Goal: Task Accomplishment & Management: Manage account settings

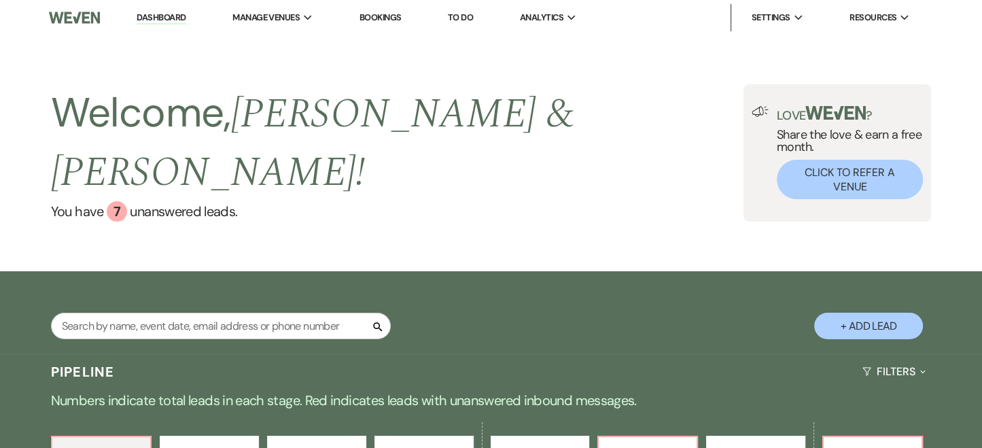
click at [134, 313] on input "text" at bounding box center [221, 326] width 340 height 27
type input "[PERSON_NAME]"
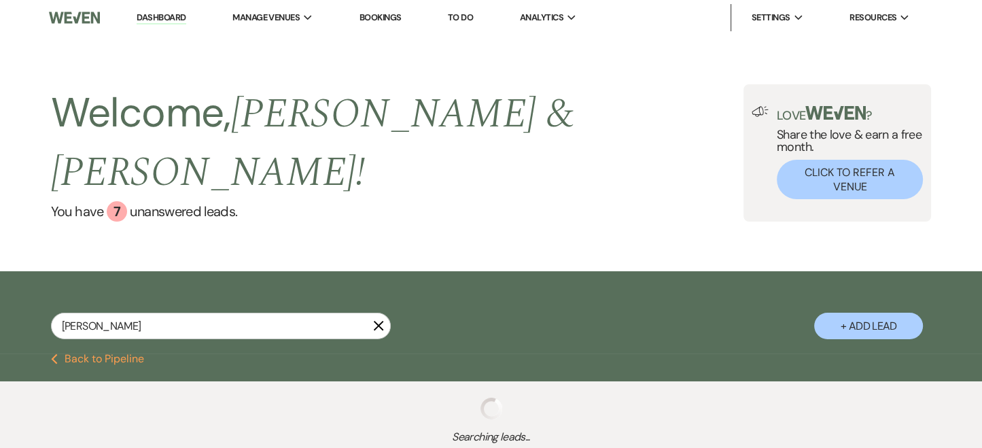
select select "6"
select select "5"
select select "6"
select select "8"
select select "6"
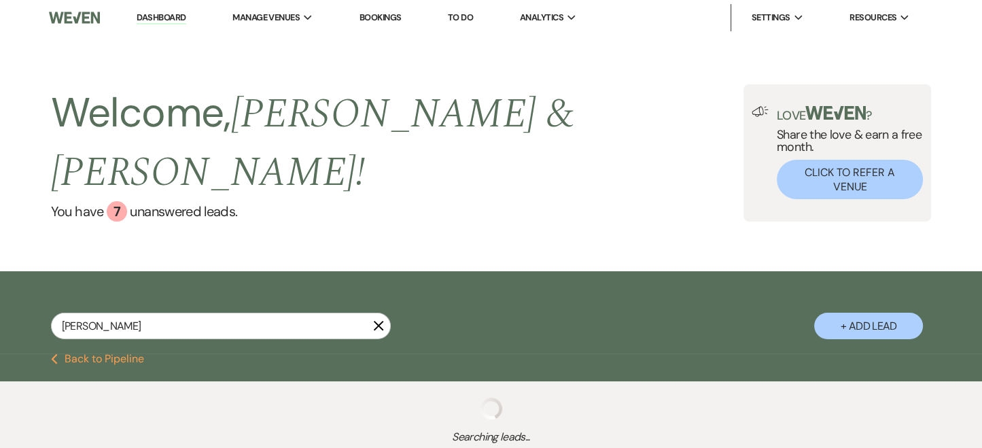
select select "8"
select select "6"
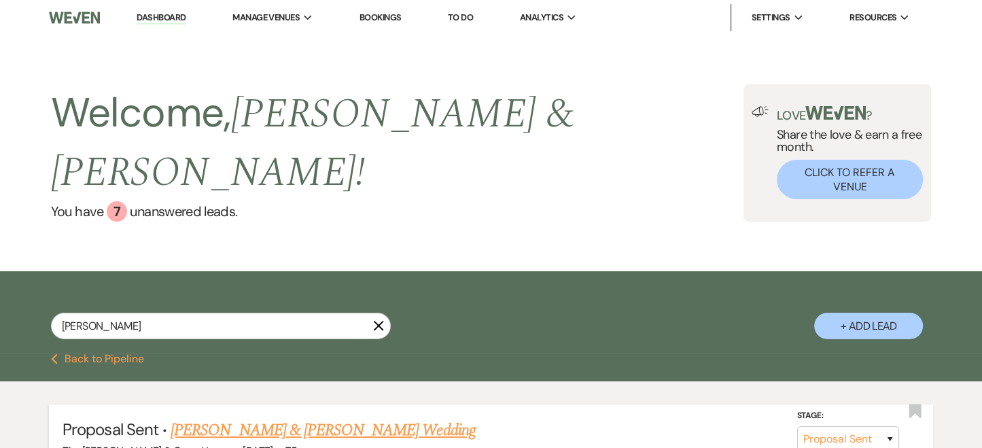
type input "[PERSON_NAME]"
click at [179, 418] on link "[PERSON_NAME] & [PERSON_NAME] Wedding" at bounding box center [323, 430] width 305 height 24
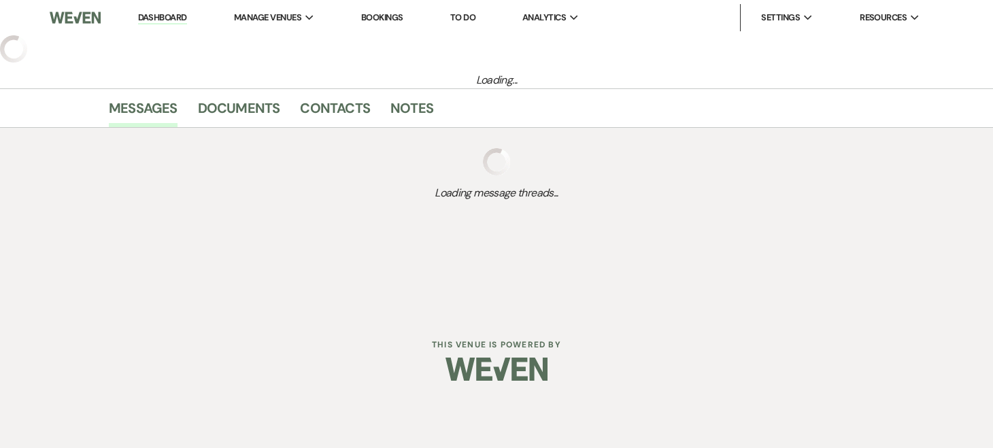
select select "6"
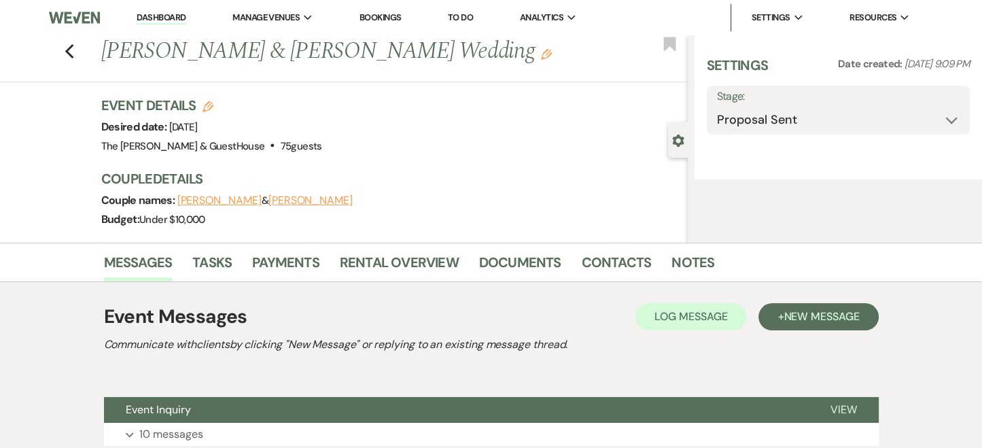
select select "5"
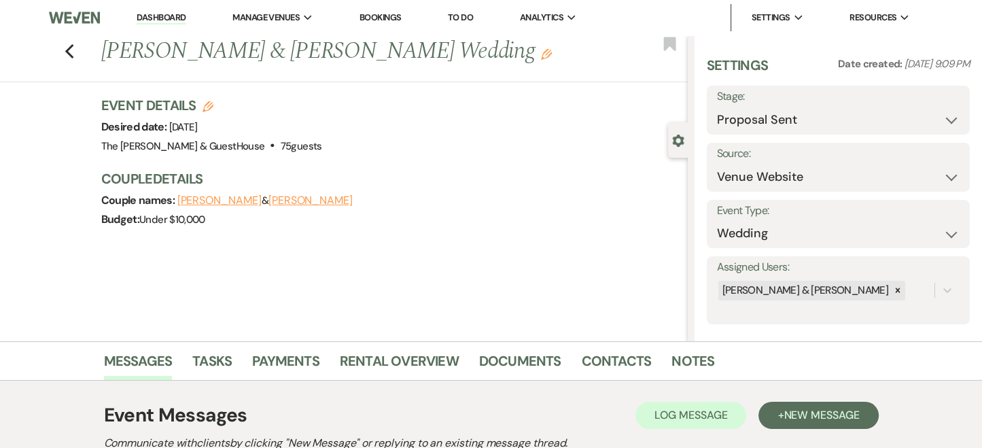
scroll to position [213, 0]
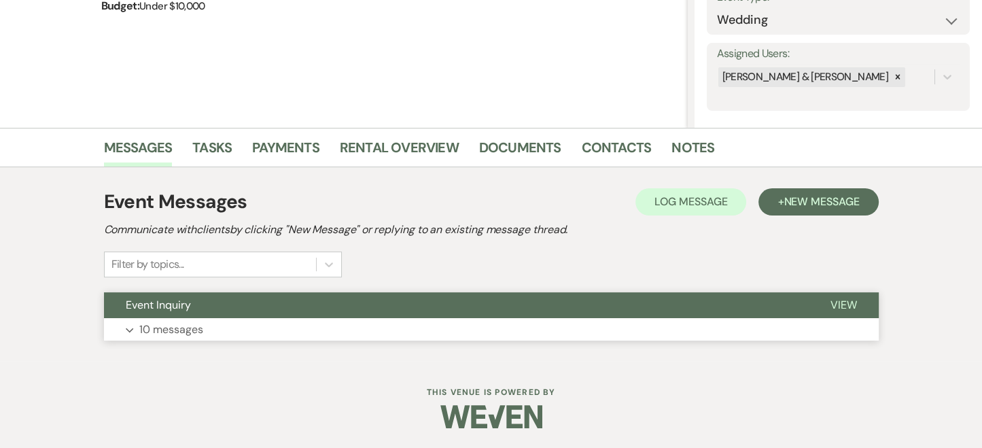
click at [179, 328] on p "10 messages" at bounding box center [171, 330] width 64 height 18
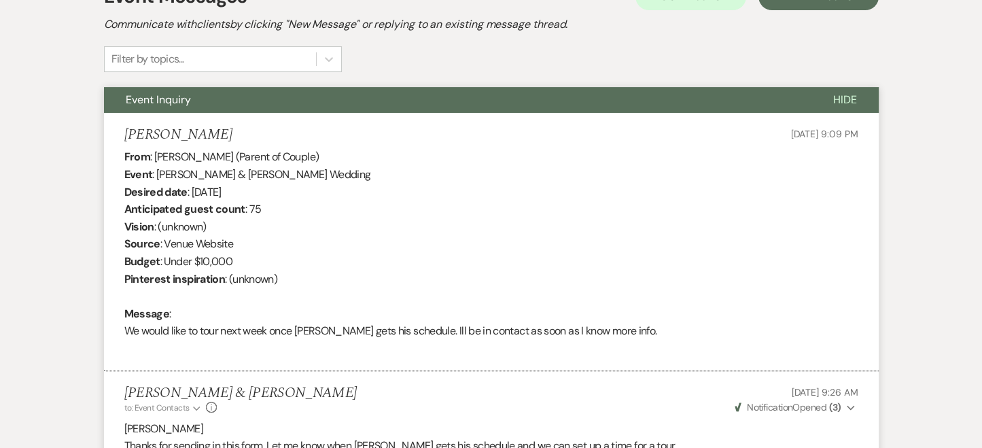
scroll to position [420, 0]
